Goal: Information Seeking & Learning: Learn about a topic

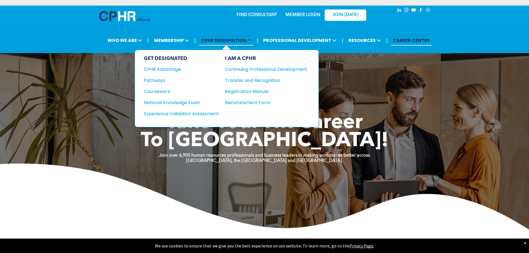
click at [228, 43] on span "CPHR DESIGNATION" at bounding box center [226, 40] width 54 height 10
click at [157, 65] on div "GET DESIGNATED CPHR Advantage Pathways Coursework National Knowledge Exam" at bounding box center [181, 89] width 75 height 66
click at [159, 67] on div "CPHR Advantage" at bounding box center [177, 69] width 67 height 7
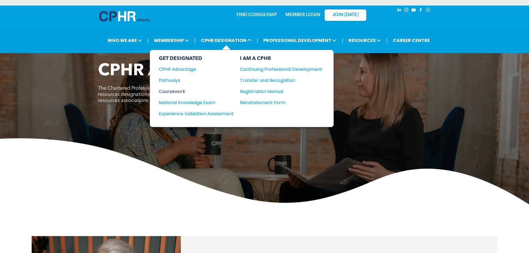
click at [175, 89] on div "Coursework" at bounding box center [192, 91] width 67 height 7
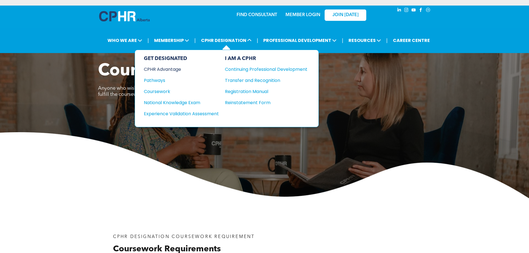
click at [177, 70] on div "CPHR Advantage" at bounding box center [177, 69] width 67 height 7
